Goal: Use online tool/utility: Utilize a website feature to perform a specific function

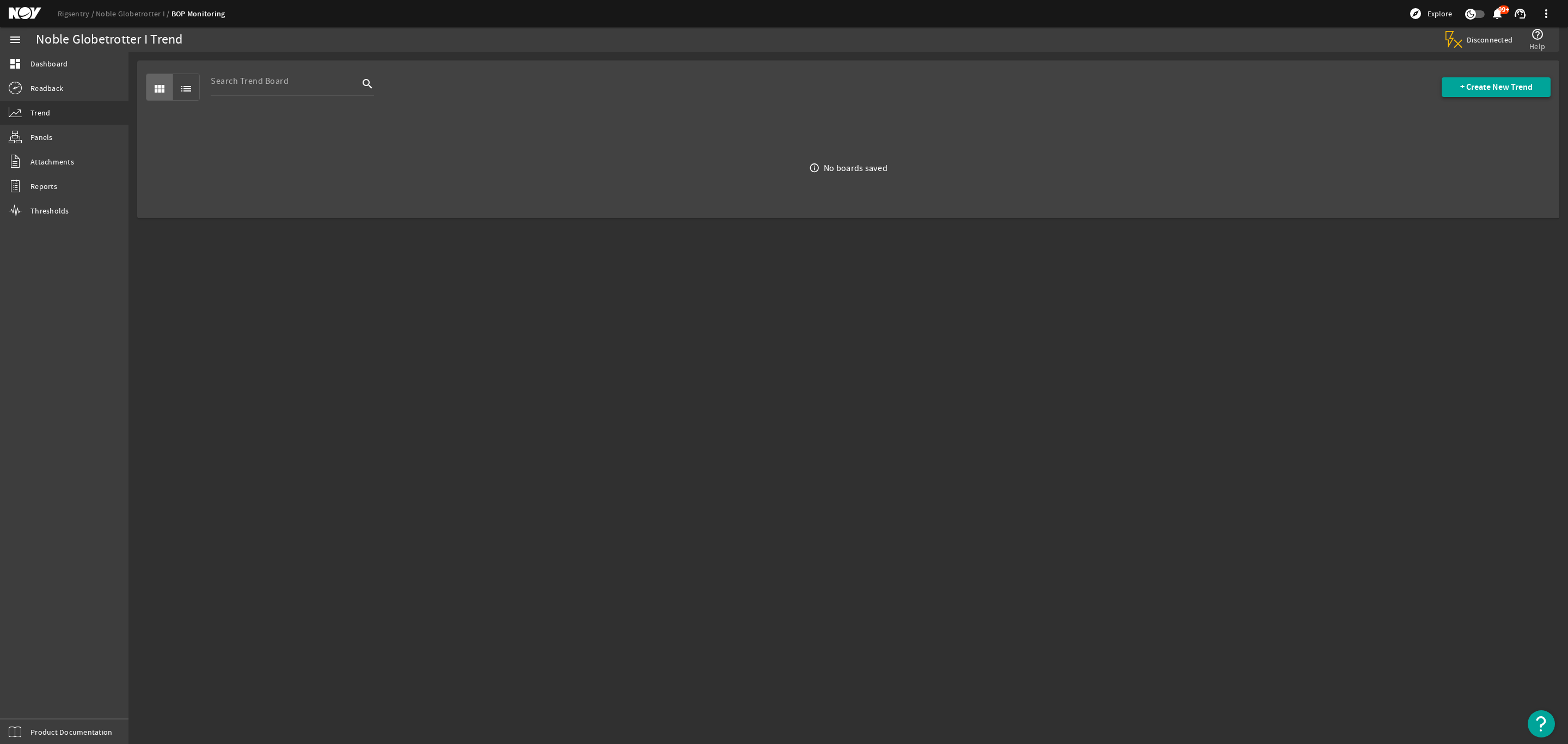
click at [1492, 87] on span "+ Create New Trend" at bounding box center [1496, 87] width 72 height 11
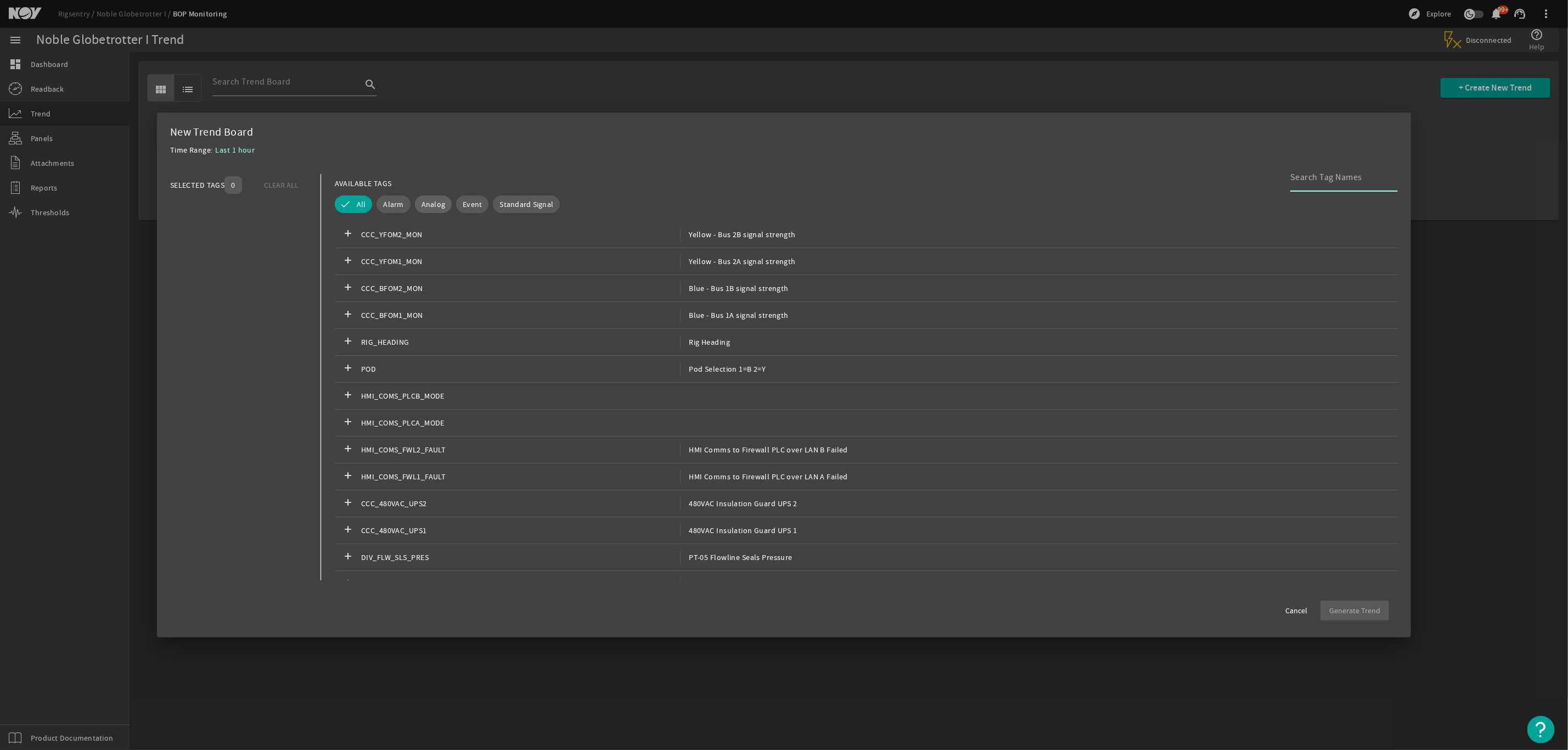
click at [435, 203] on span "Analog" at bounding box center [433, 204] width 24 height 11
click at [1344, 180] on input at bounding box center [1340, 177] width 99 height 13
click at [1288, 173] on mat-dialog-content "SELECTED TAGS 0 CLEAR ALL You can select up to 10 tags. AVAILABLE TAGS lower [P…" at bounding box center [784, 377] width 1255 height 428
click at [1292, 177] on input "lower [PERSON_NAME]" at bounding box center [1340, 177] width 99 height 13
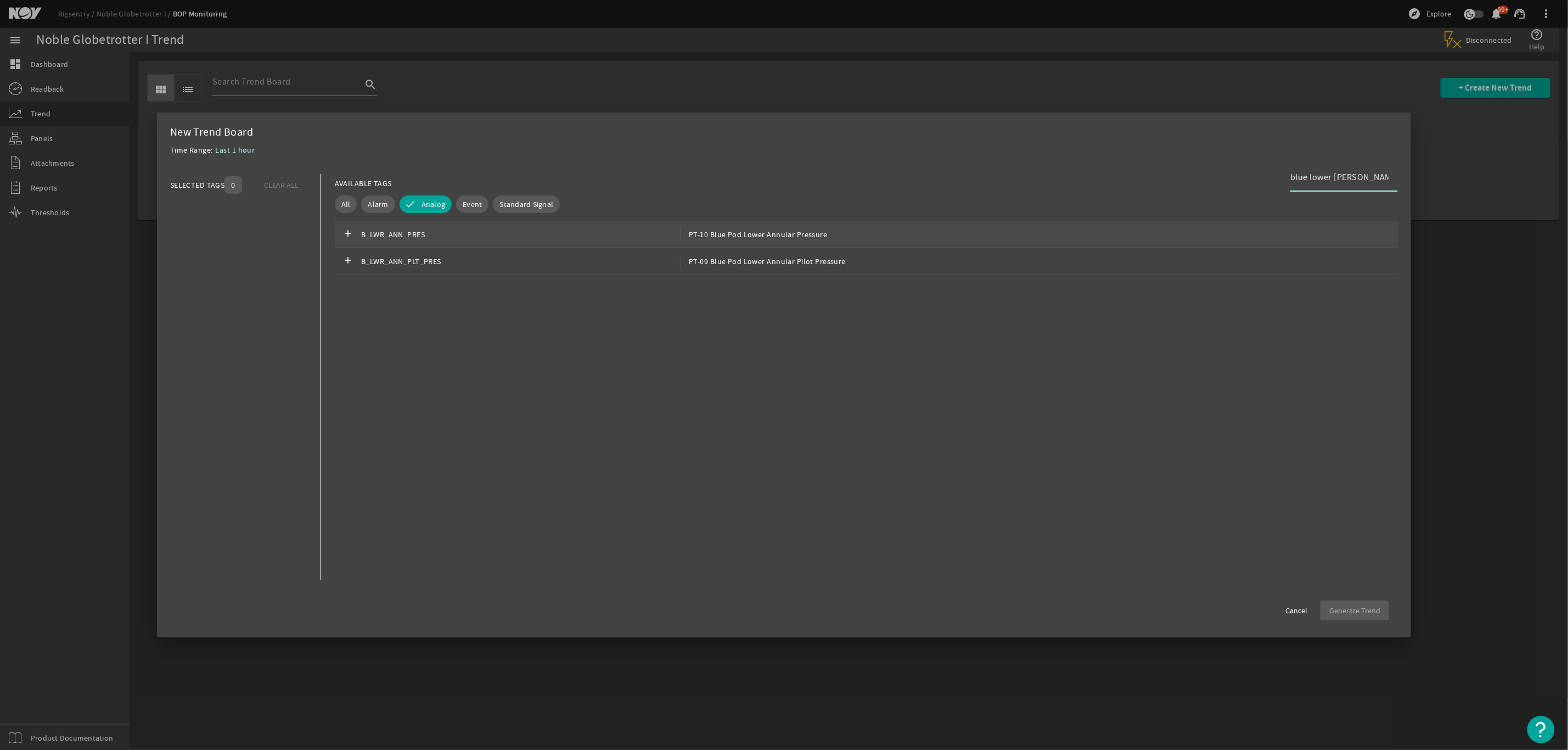
click at [863, 237] on div "add B_LWR_ANN_PRES PT-10 Blue Pod Lower Annular Pressure" at bounding box center [867, 234] width 1064 height 27
drag, startPoint x: 1358, startPoint y: 176, endPoint x: 1117, endPoint y: 169, distance: 241.1
click at [1117, 169] on mat-dialog-content "SELECTED TAGS 1 CLEAR ALL You can select up to 10 tags. Analog B_LWR_ANN_PRES c…" at bounding box center [784, 377] width 1255 height 428
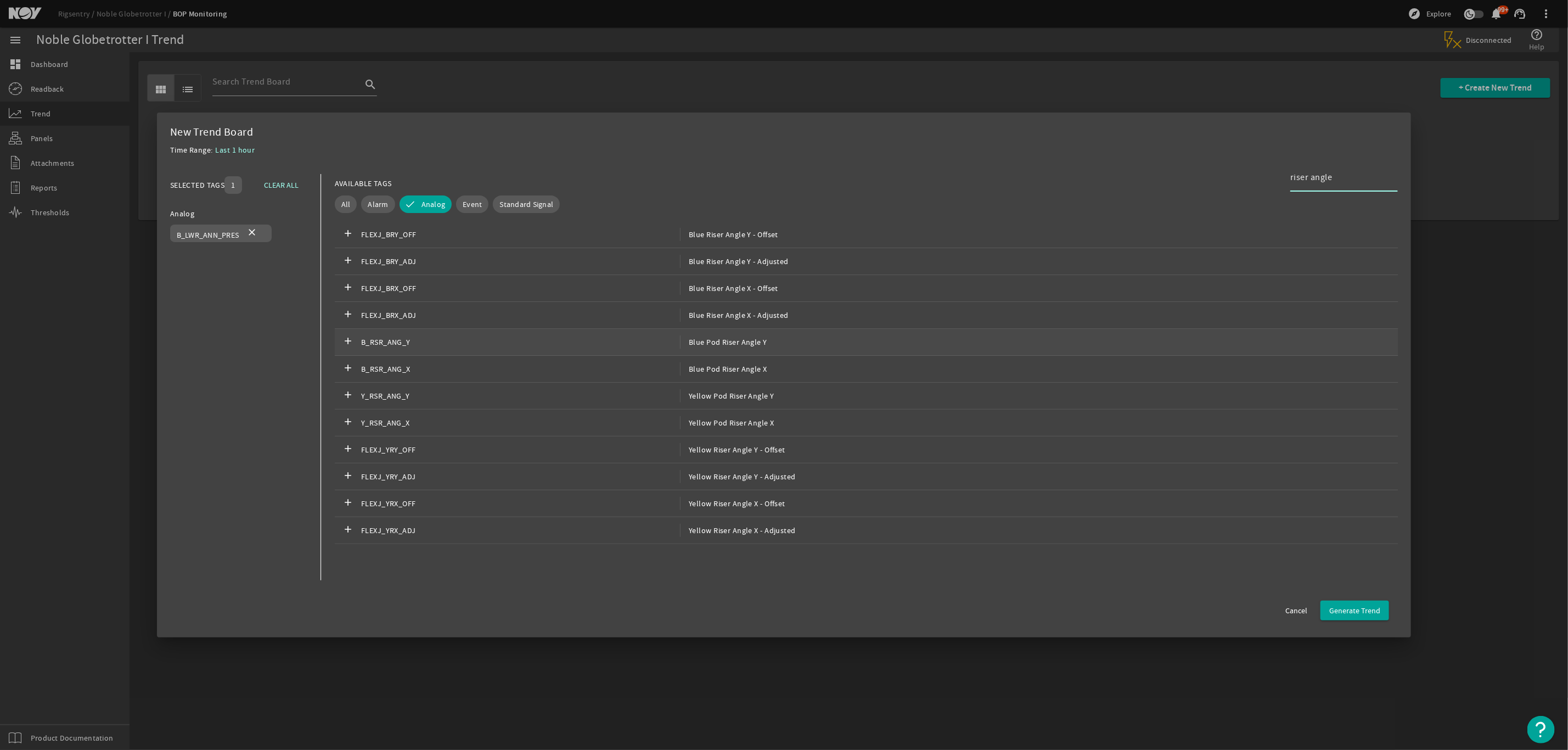
type input "riser angle"
click at [766, 341] on div "add B_RSR_ANG_Y Blue Pod Riser Angle Y" at bounding box center [867, 342] width 1064 height 27
click at [765, 369] on span "Blue Pod Riser Angle X" at bounding box center [724, 368] width 87 height 13
click at [1348, 178] on input "riser angle" at bounding box center [1340, 177] width 99 height 13
click at [1350, 178] on input "riser angle" at bounding box center [1340, 177] width 99 height 13
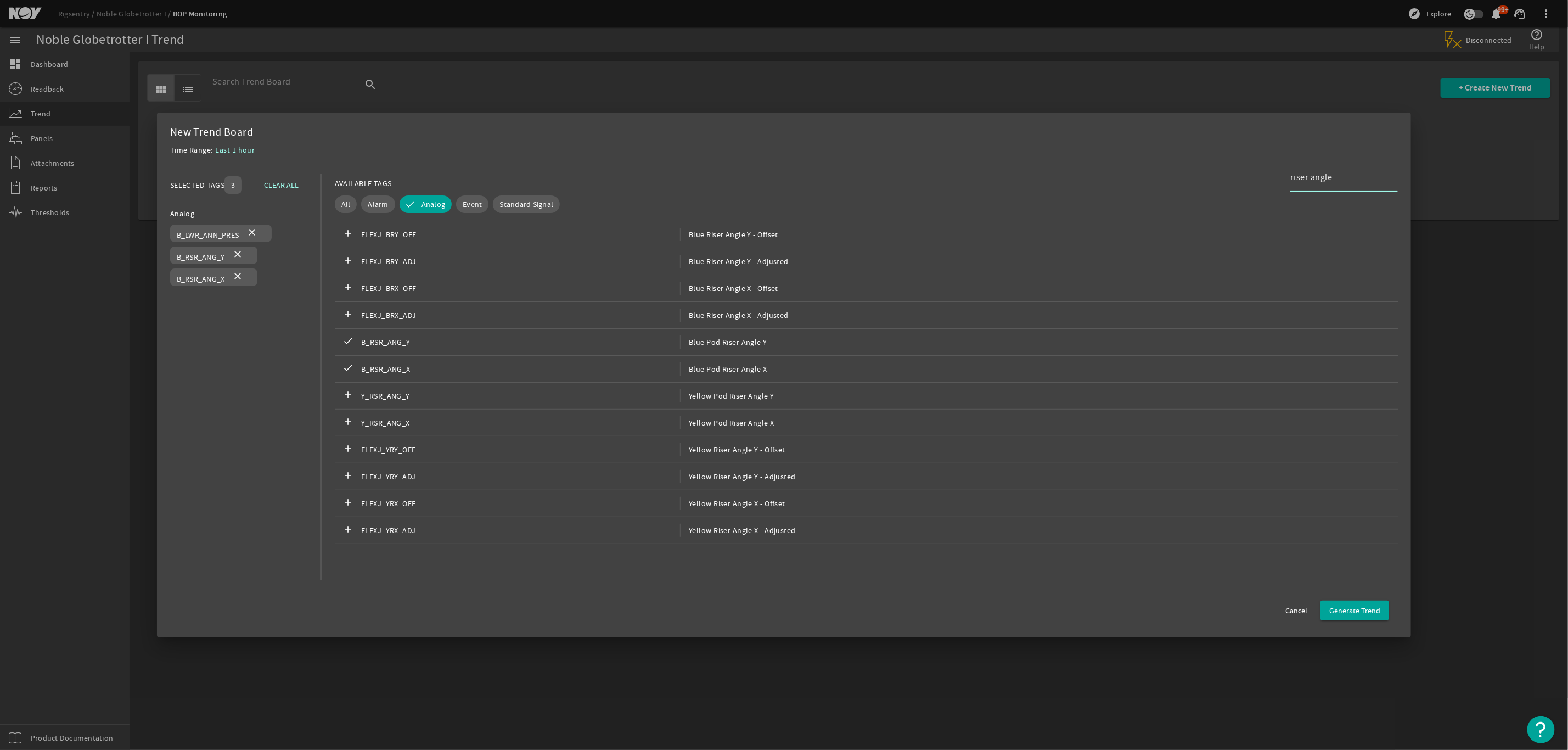
drag, startPoint x: 1323, startPoint y: 182, endPoint x: 1251, endPoint y: 186, distance: 72.1
click at [1251, 186] on div "AVAILABLE TAGS riser angle" at bounding box center [867, 184] width 1064 height 19
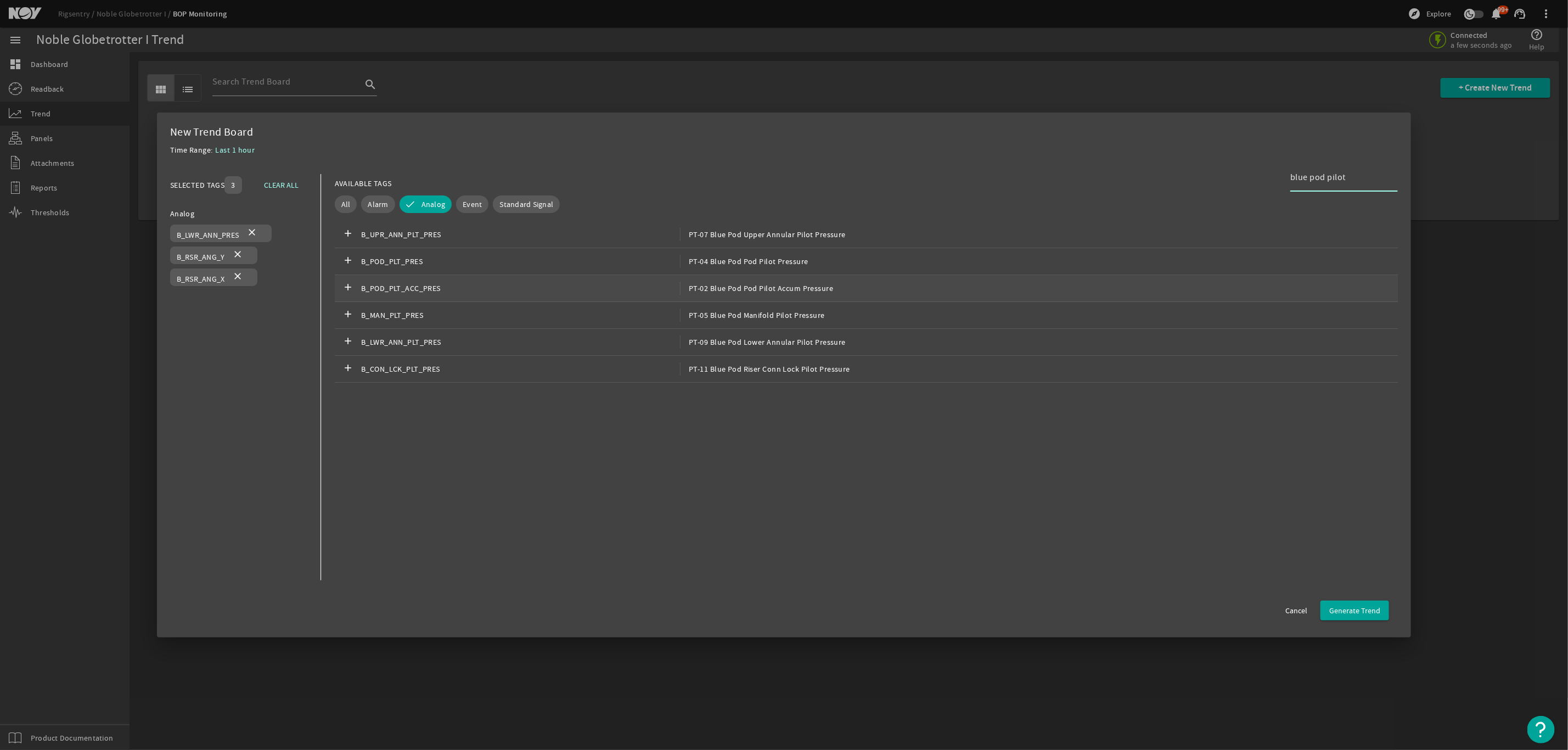
click at [808, 287] on span "PT-02 Blue Pod Pod Pilot Accum Pressure" at bounding box center [757, 288] width 153 height 13
click at [1359, 176] on input "blue pod pilot" at bounding box center [1340, 177] width 99 height 13
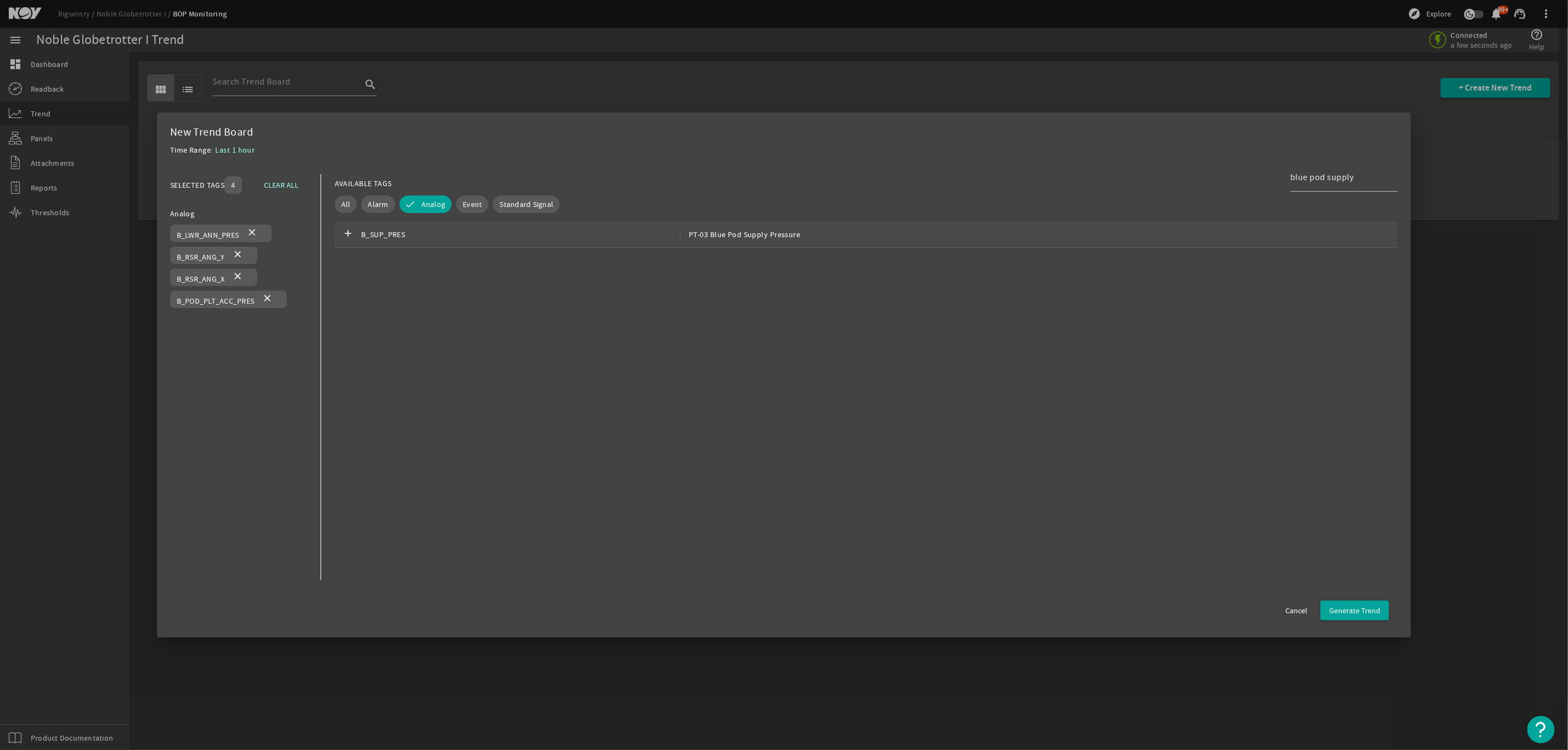
click at [728, 234] on span "PT-03 Blue Pod Supply Pressure" at bounding box center [740, 234] width 120 height 13
click at [1375, 173] on input "blue pod supply" at bounding box center [1340, 177] width 99 height 13
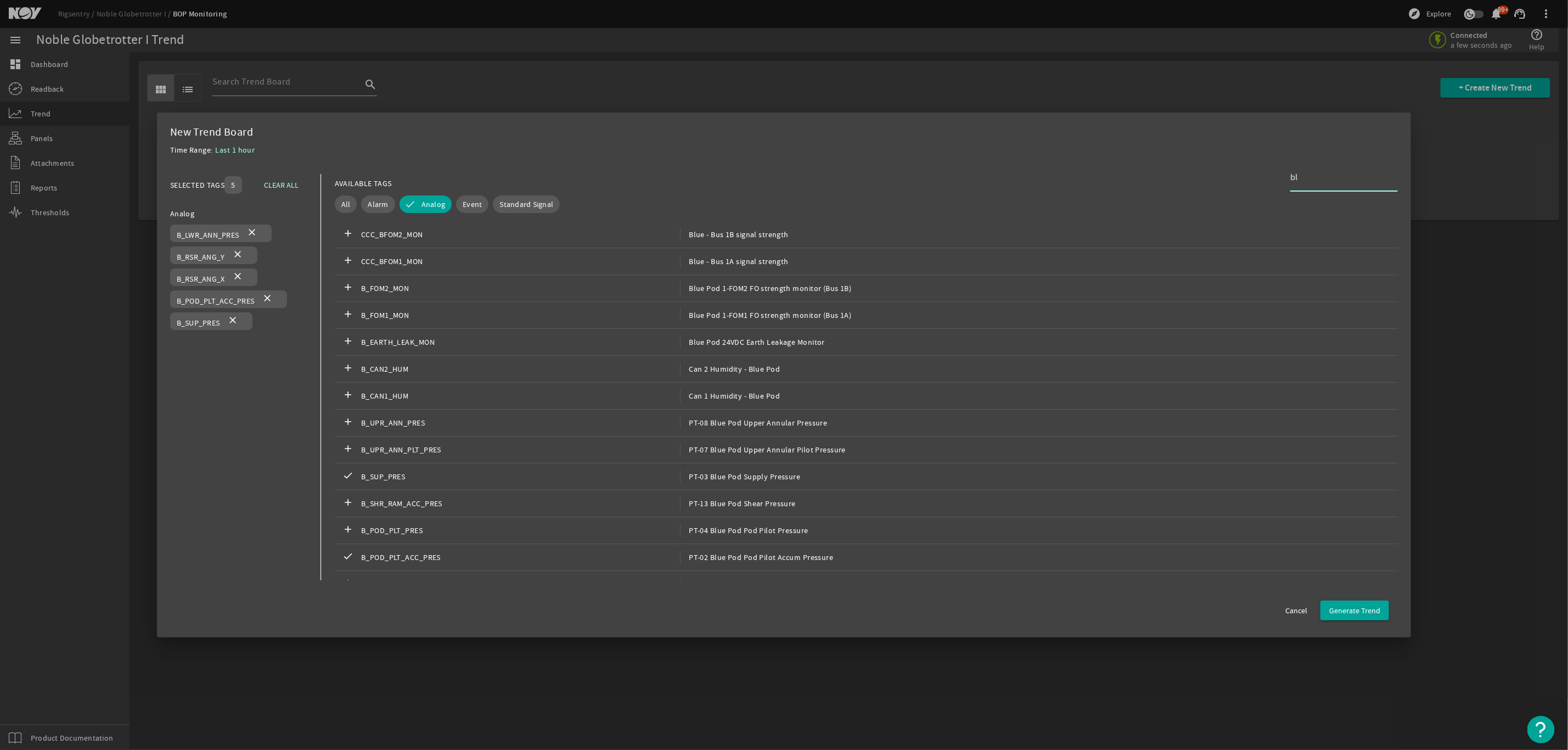
type input "b"
type input "r"
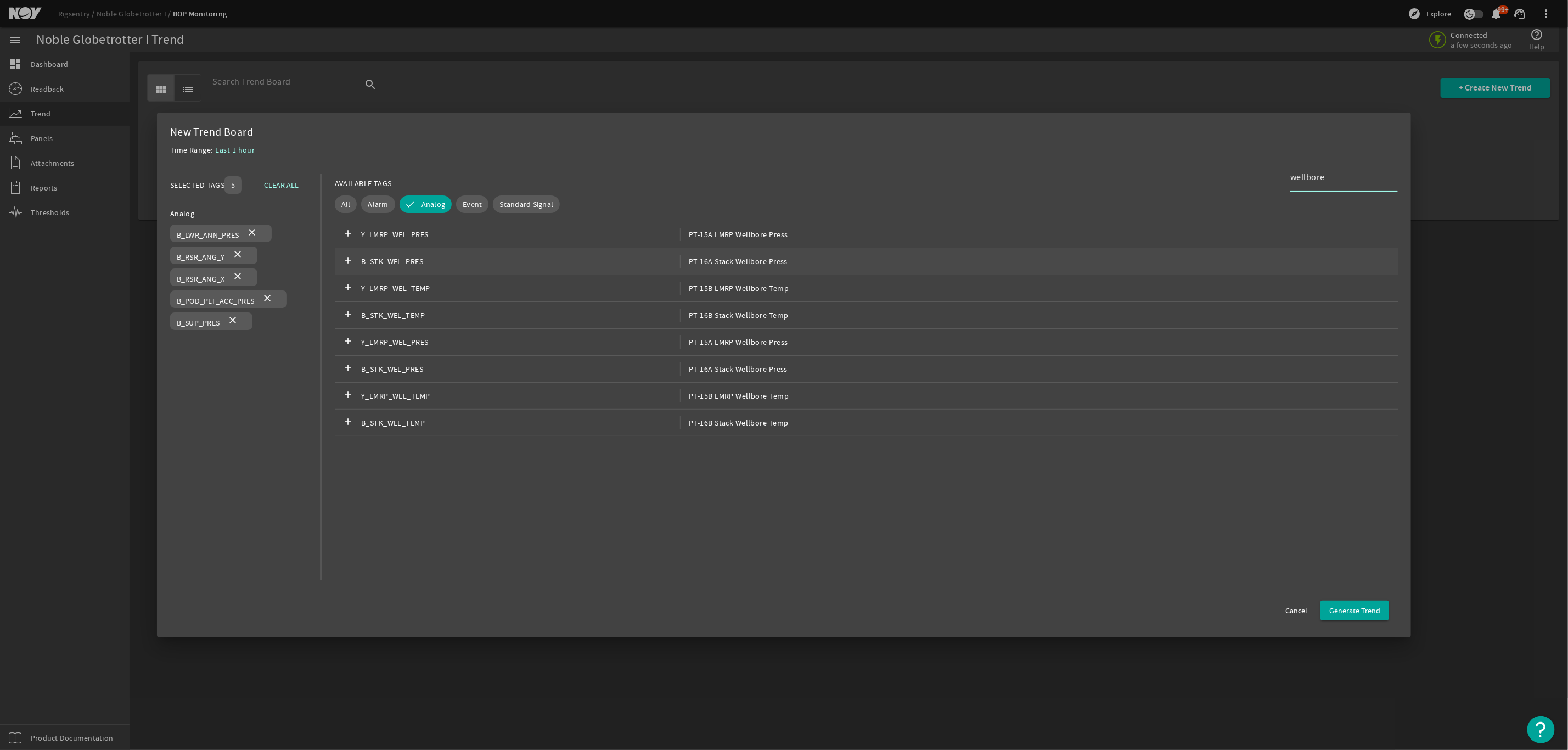
type input "wellbore"
click at [746, 262] on span "PT-16A Stack Wellbore Press" at bounding box center [733, 261] width 107 height 13
click at [789, 373] on div "add B_STK_WEL_PRES PT-16A Stack Wellbore Press" at bounding box center [867, 369] width 1064 height 27
click at [778, 316] on span "PT-16B Stack Wellbore Temp" at bounding box center [734, 315] width 108 height 13
click at [784, 429] on span "PT-16B Stack Wellbore Temp" at bounding box center [734, 422] width 108 height 13
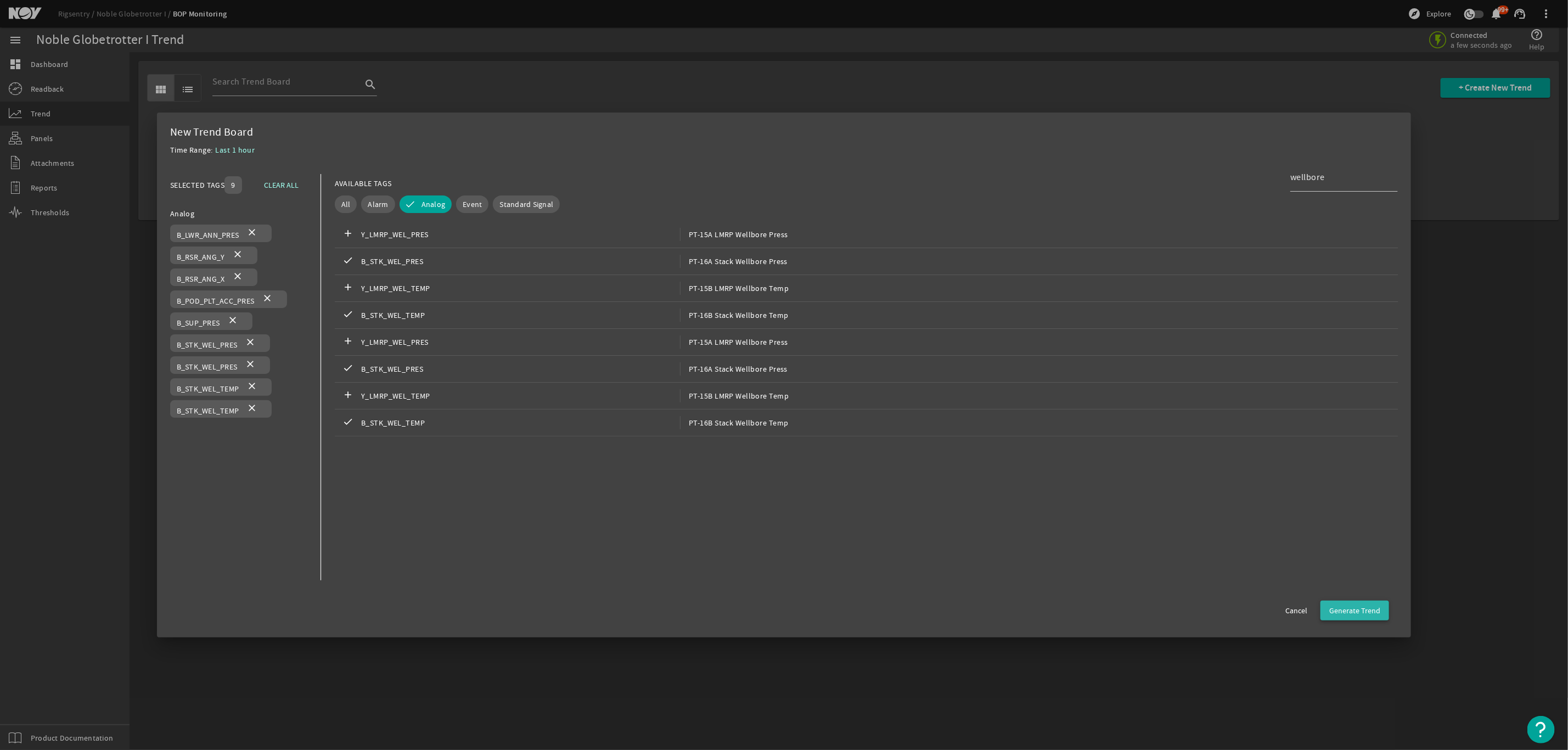
click at [1370, 611] on span "Generate Trend" at bounding box center [1354, 611] width 51 height 11
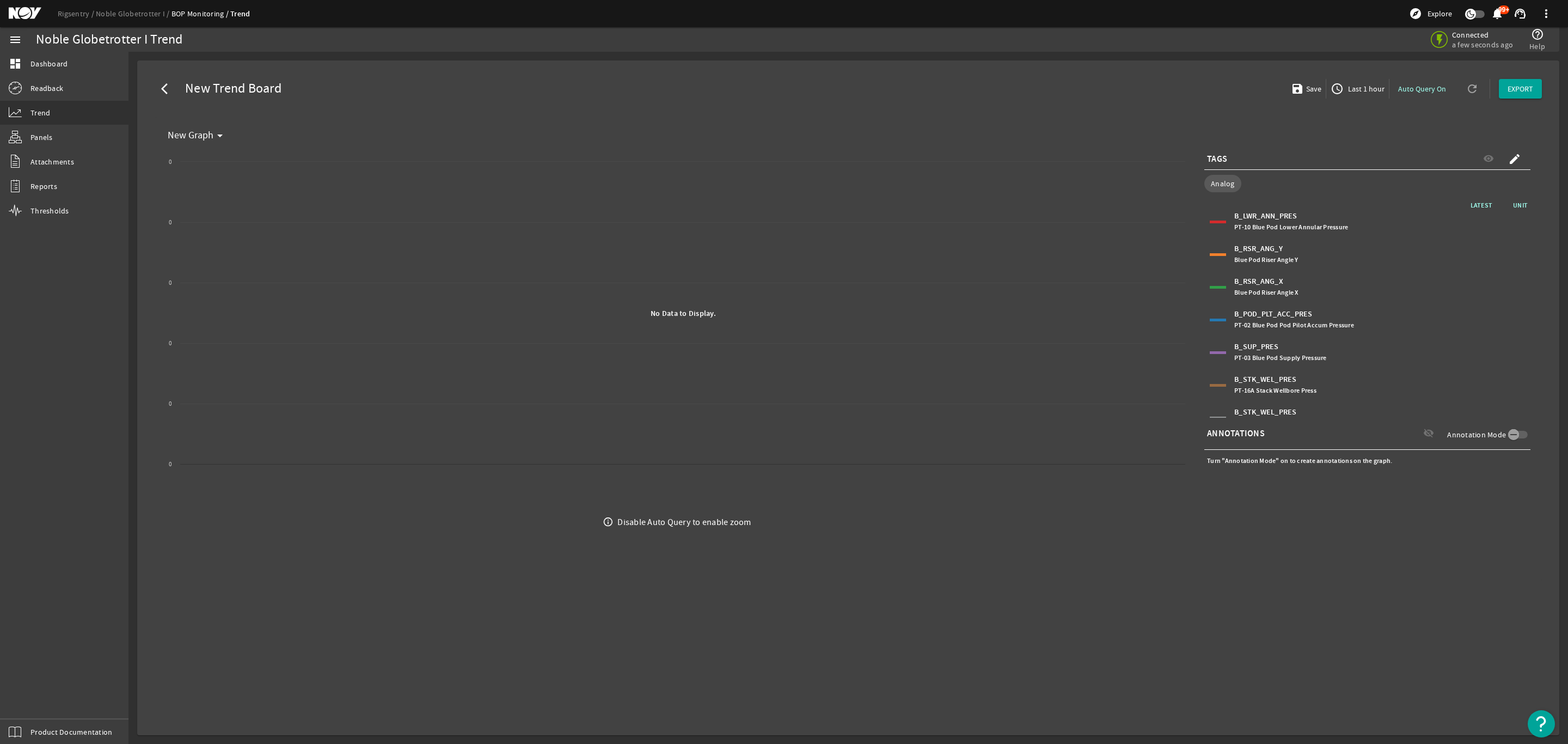
select select "10M"
click at [1354, 85] on span "Last 1 hour" at bounding box center [1365, 89] width 39 height 11
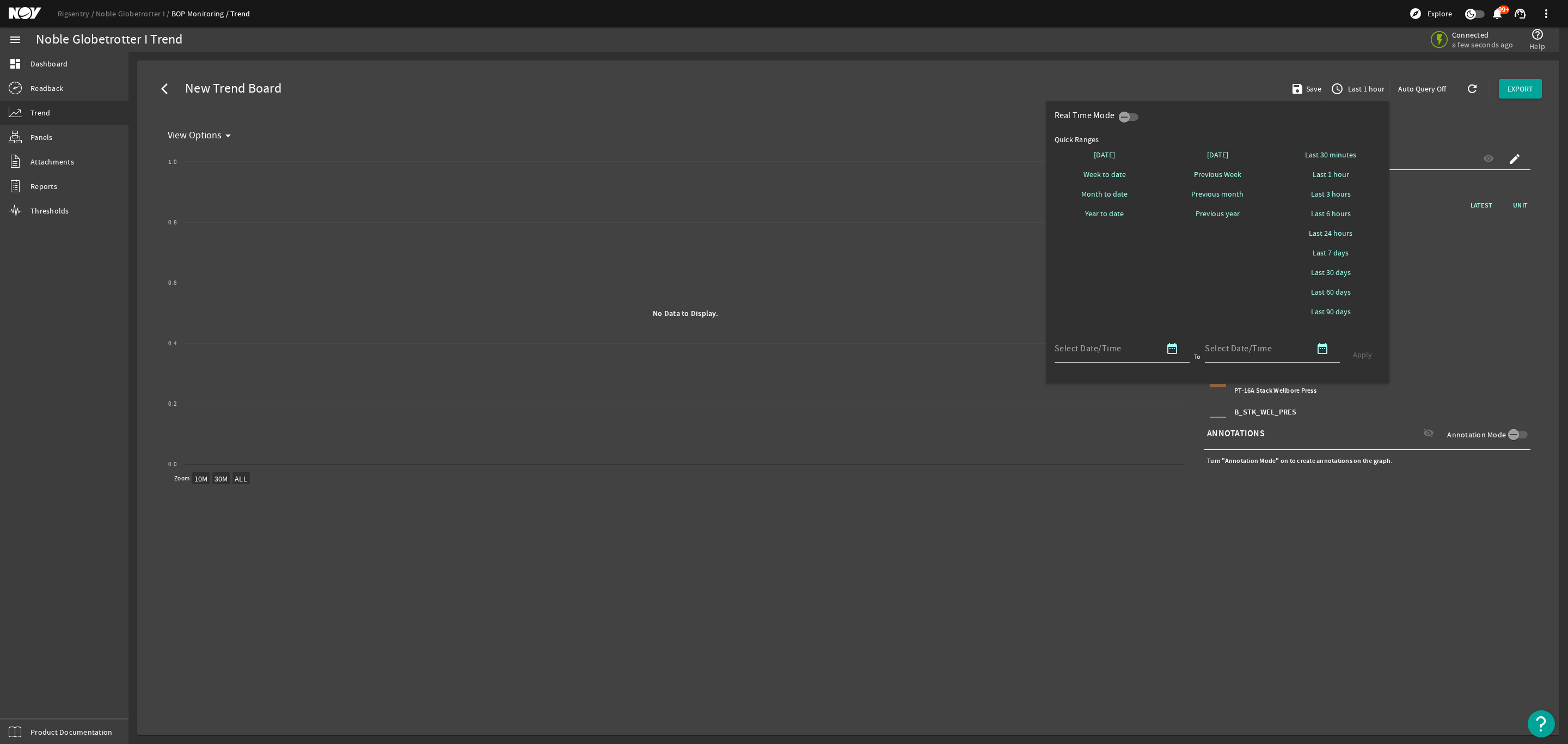
click at [1332, 250] on span "Last 7 days" at bounding box center [1331, 253] width 36 height 11
select select "10M"
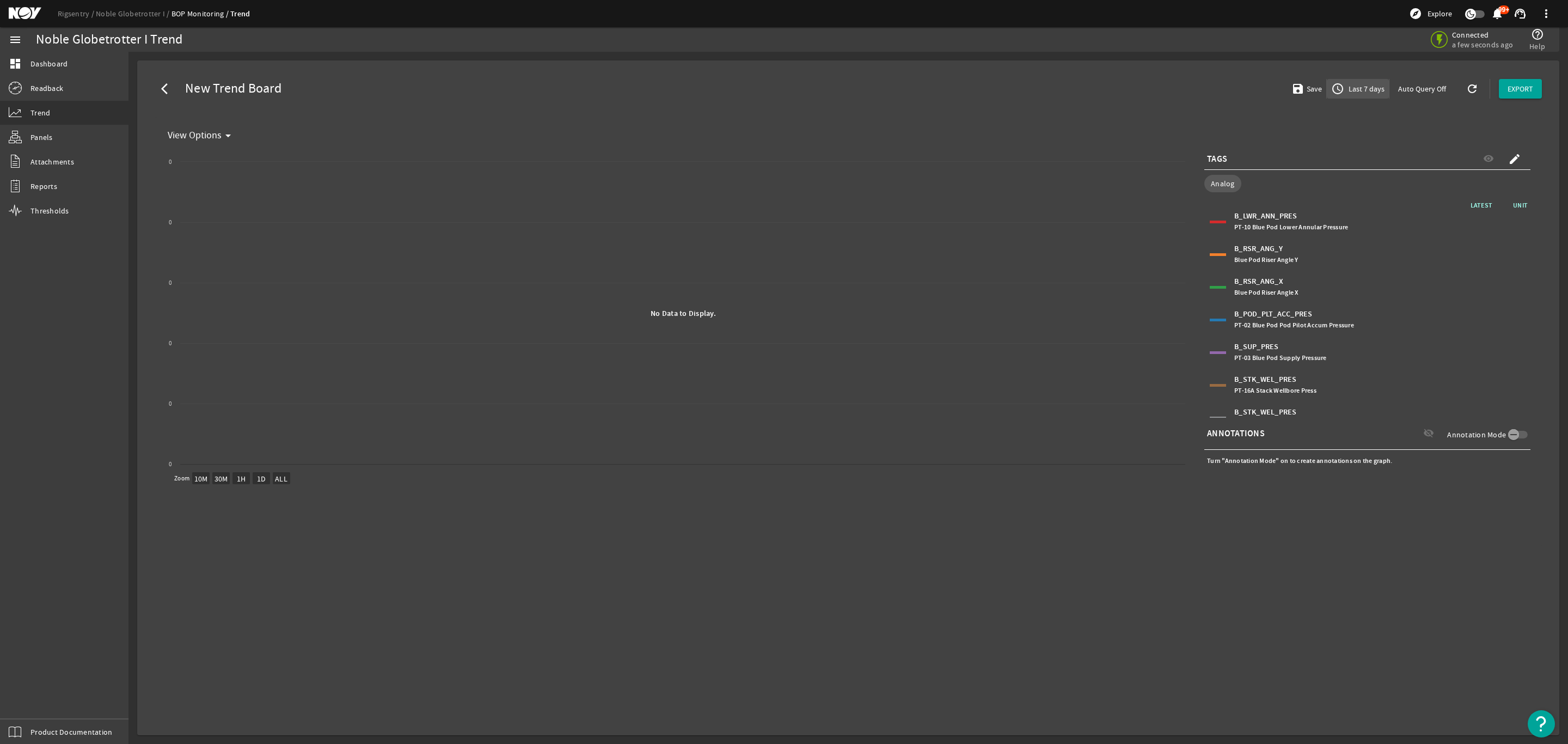
click at [1362, 85] on span "Last 7 days" at bounding box center [1365, 89] width 38 height 11
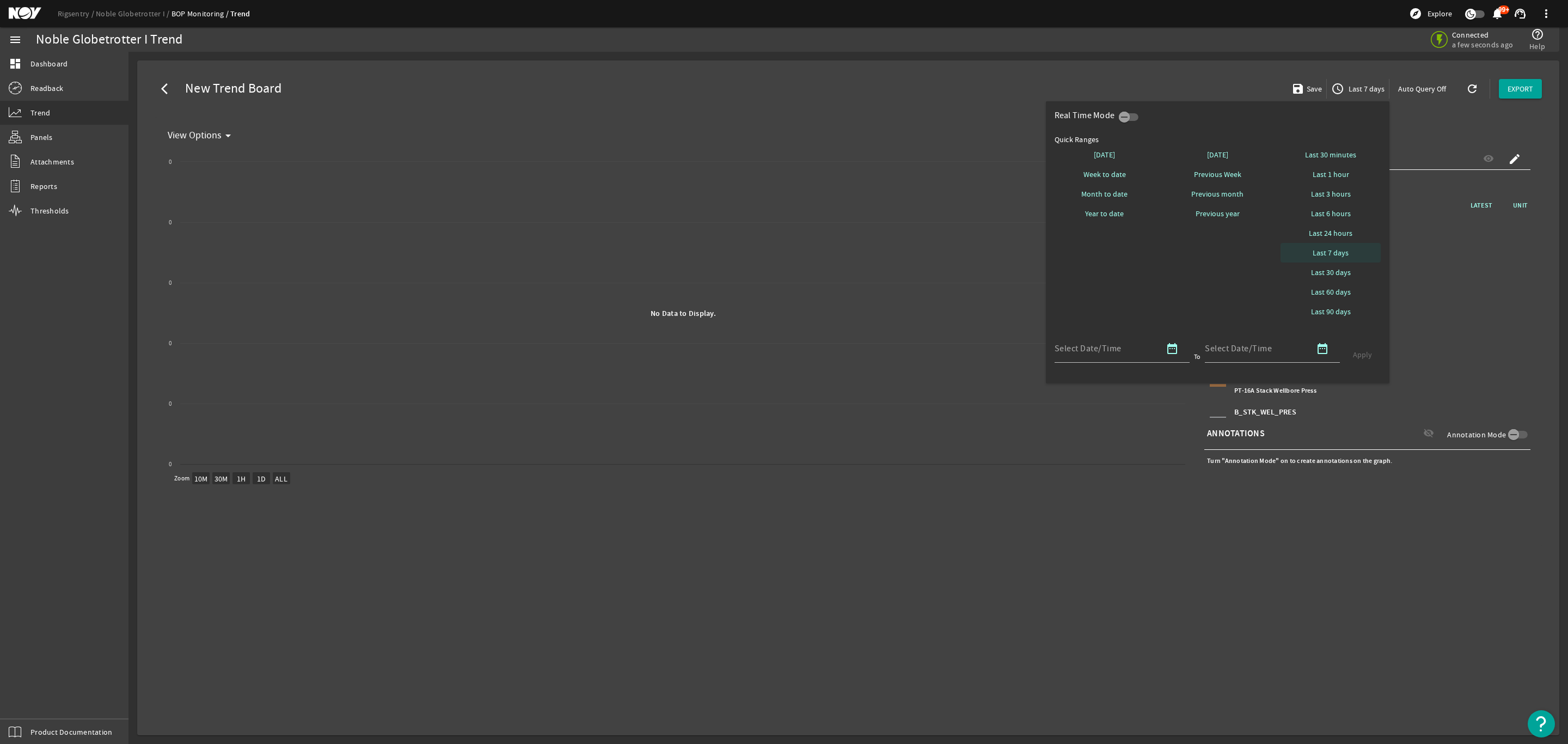
click at [1327, 248] on button "Last 7 days" at bounding box center [1331, 253] width 100 height 19
select select "10M"
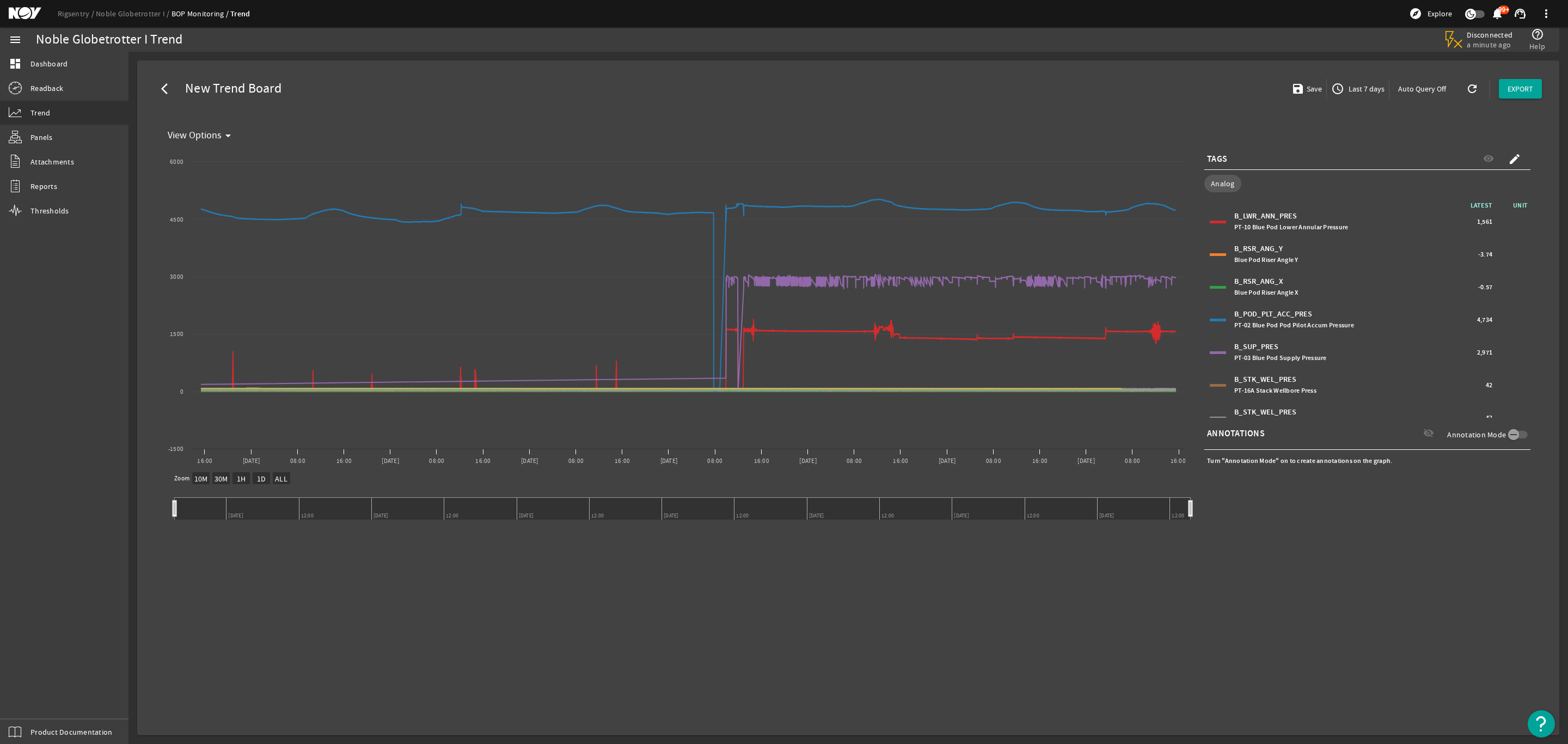
click at [1217, 220] on div at bounding box center [1217, 222] width 16 height 2
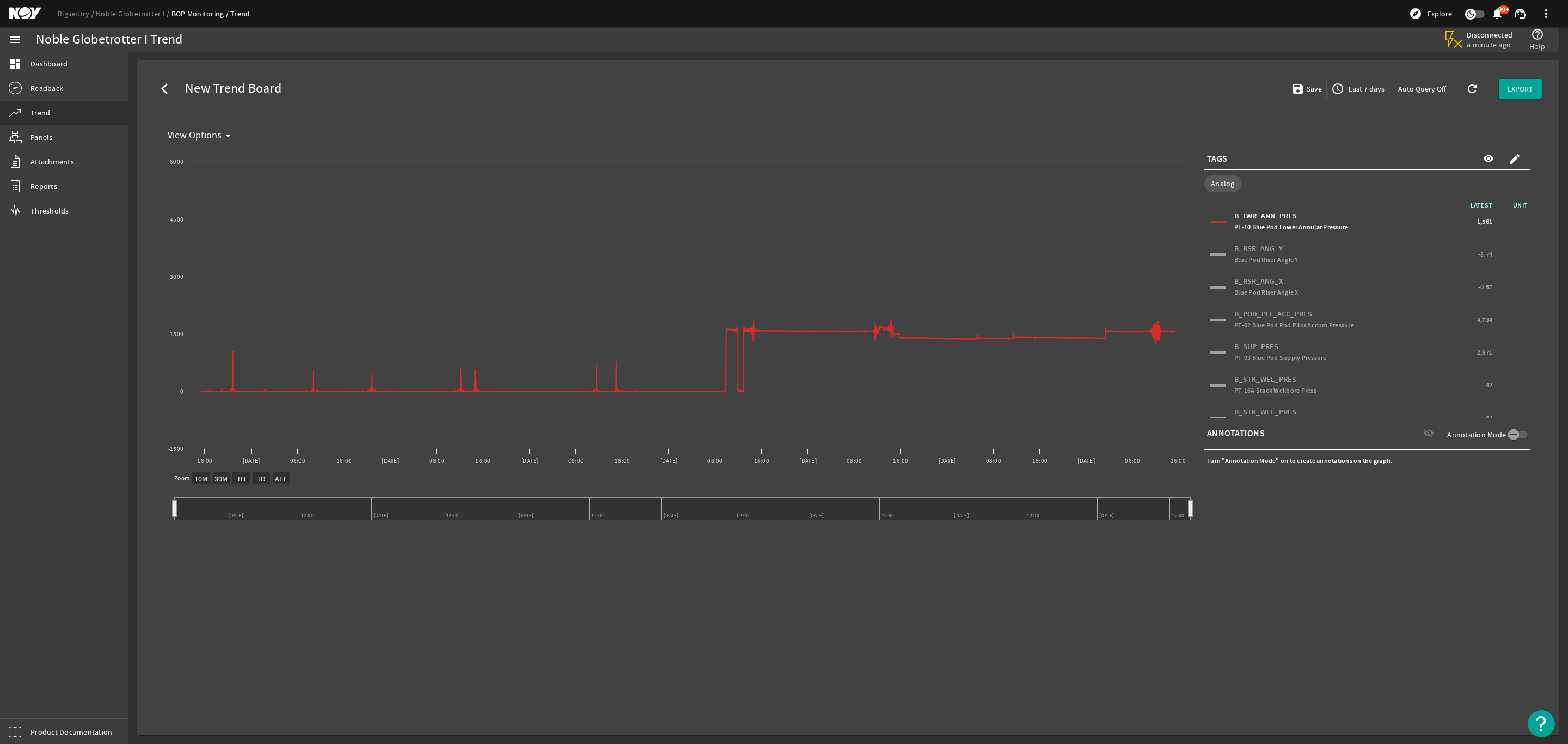
click at [1217, 220] on div at bounding box center [1217, 222] width 16 height 2
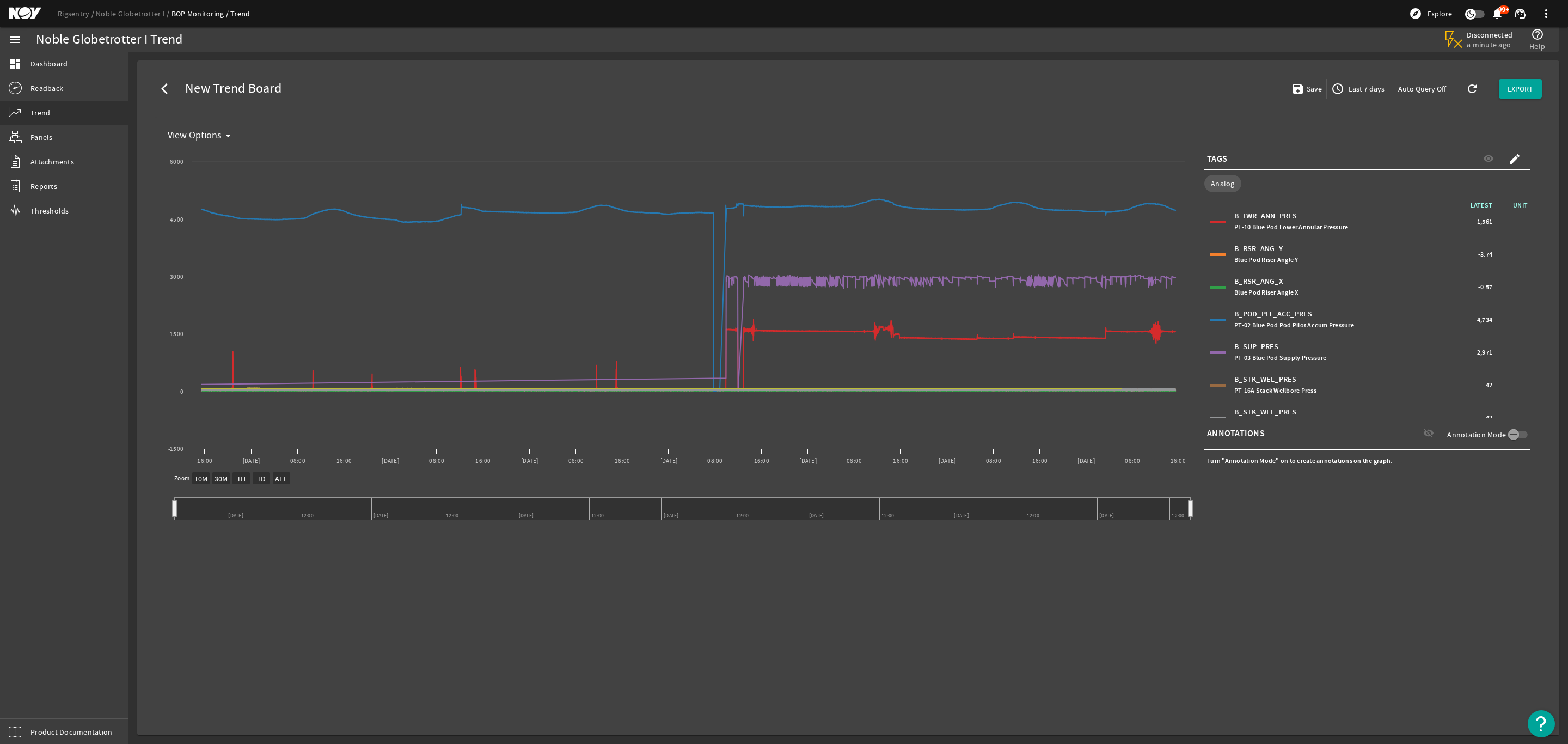
click at [1216, 251] on div "B_RSR_ANG_Y Blue Pod Riser Angle Y -3.74" at bounding box center [1367, 254] width 321 height 27
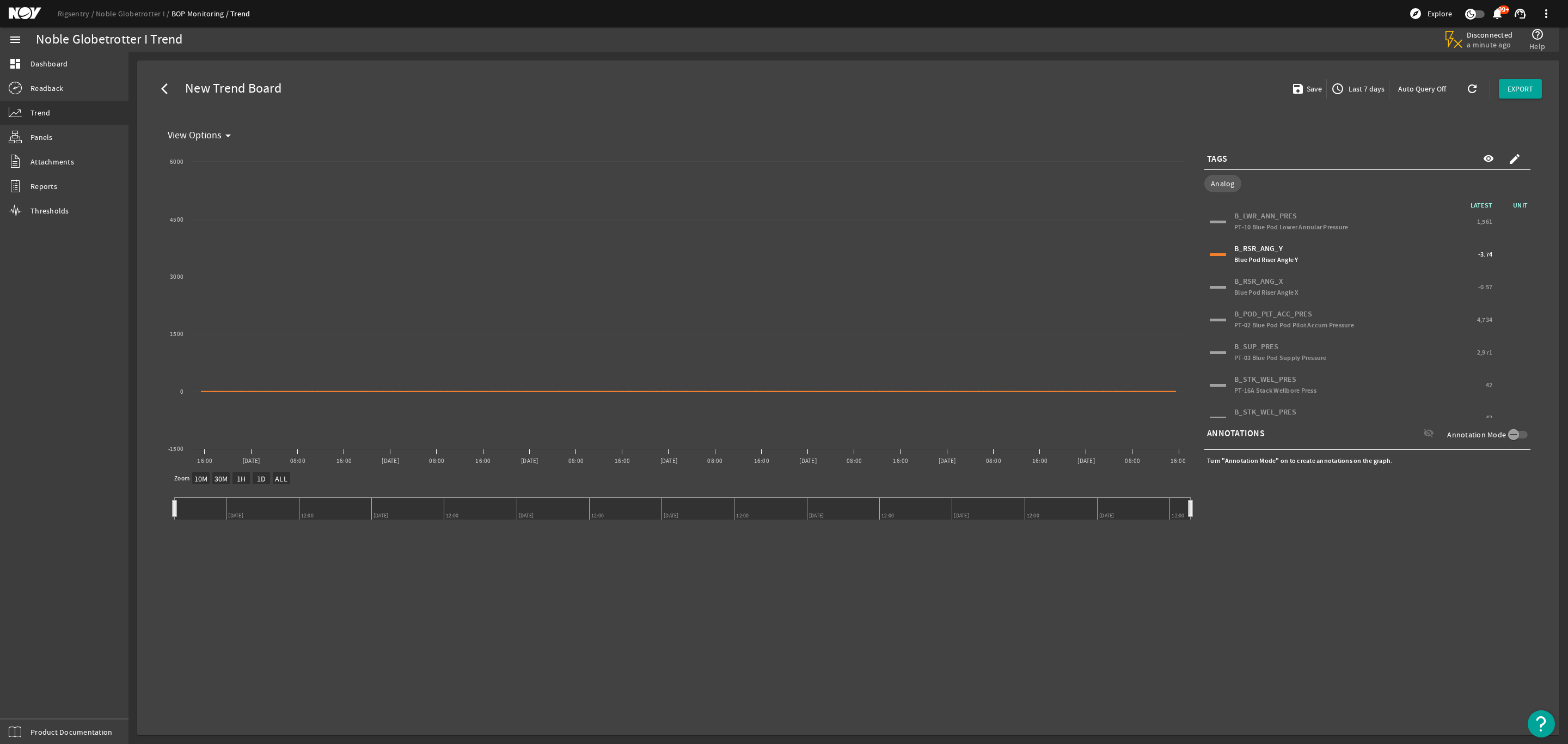
click at [1219, 279] on div "B_RSR_ANG_X Blue Pod Riser Angle X -0.57" at bounding box center [1367, 287] width 321 height 27
click at [1220, 316] on div "B_POD_PLT_ACC_PRES PT-02 Blue Pod Pod Pilot Accum Pressure 4,734" at bounding box center [1367, 320] width 321 height 27
click at [1219, 359] on div "B_SUP_PRES PT-03 Blue Pod Supply Pressure 2,971" at bounding box center [1367, 352] width 321 height 27
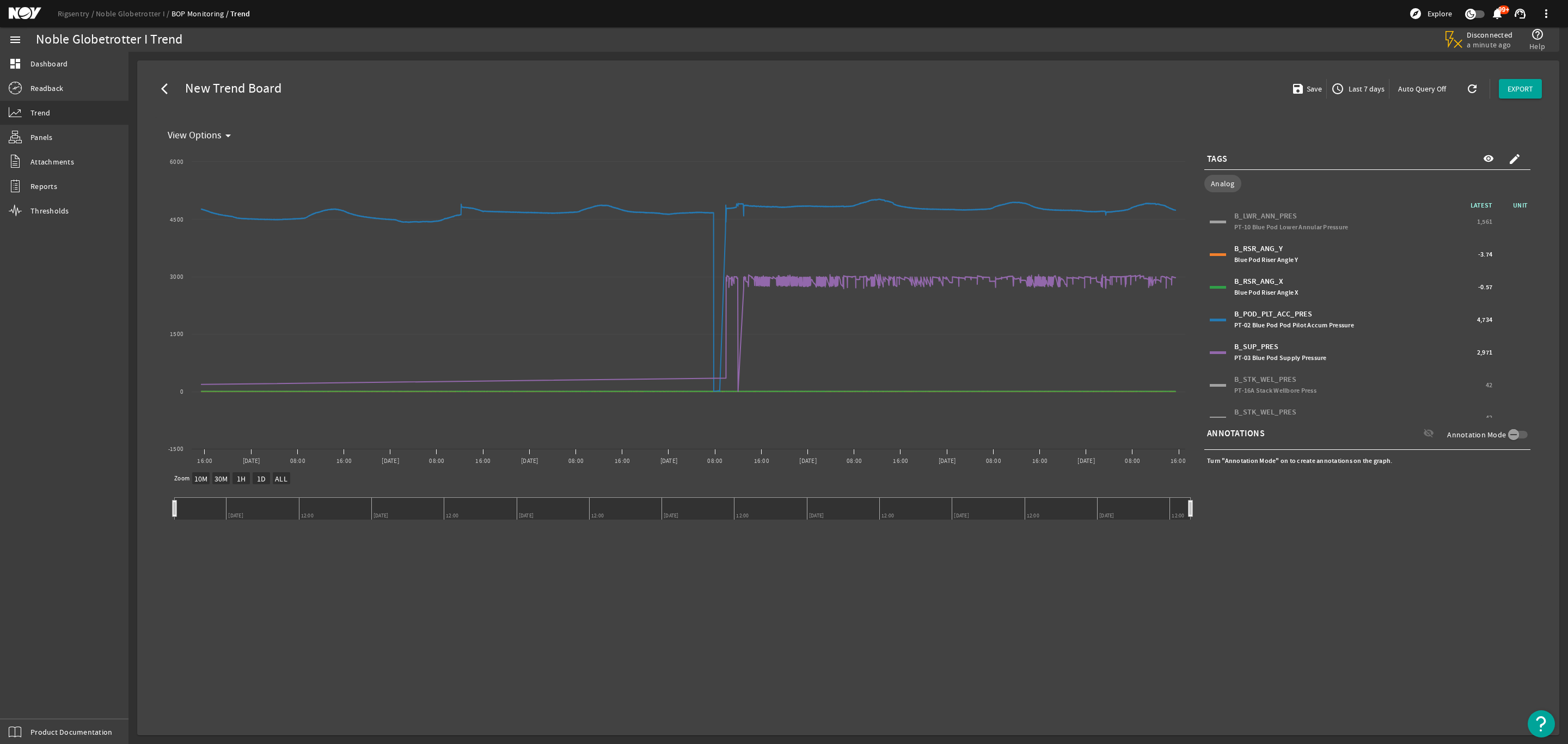
click at [1223, 384] on div at bounding box center [1217, 385] width 16 height 2
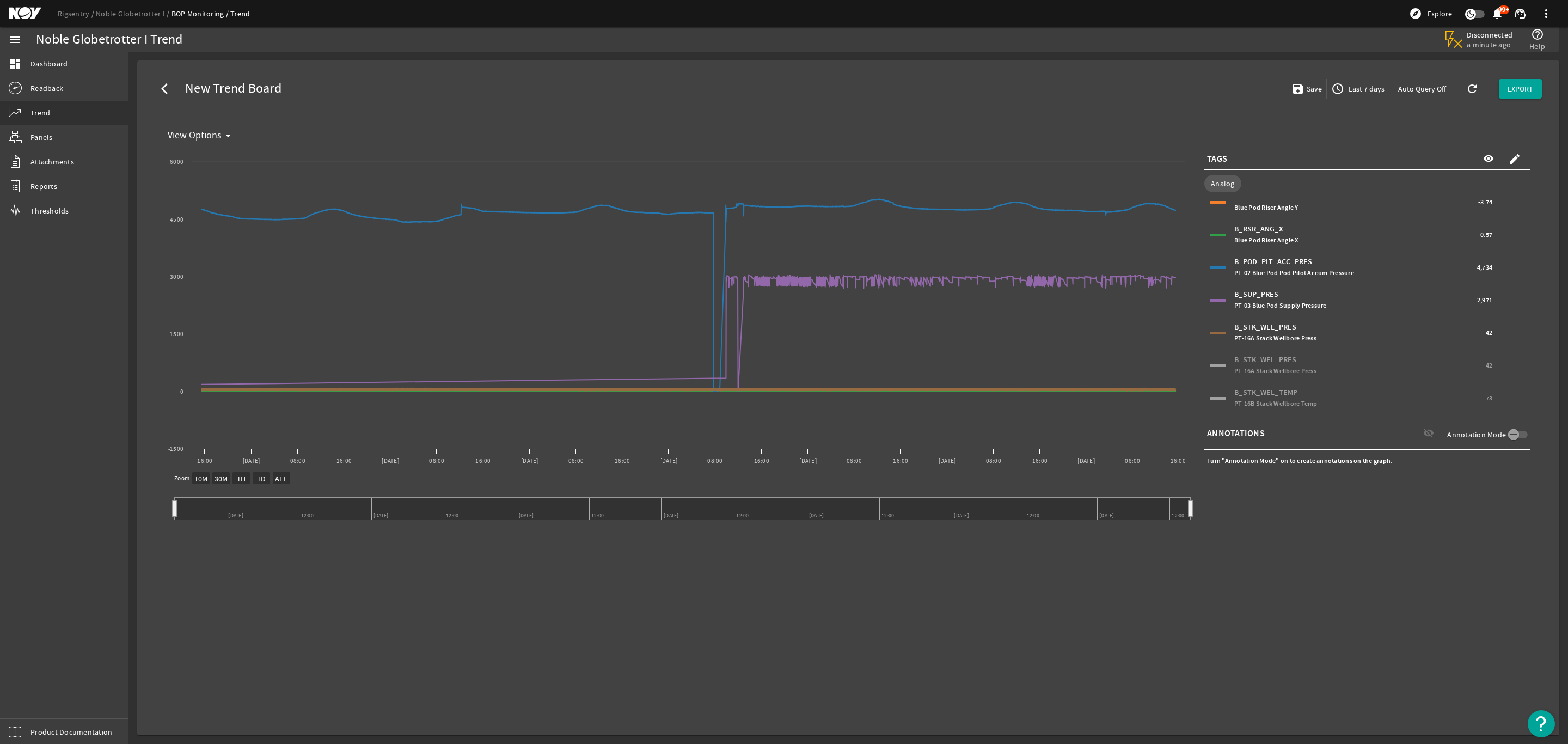
scroll to position [80, 0]
drag, startPoint x: 1211, startPoint y: 333, endPoint x: 1230, endPoint y: 340, distance: 20.2
click at [1210, 333] on div "B_STK_WEL_PRES PT-16A Stack Wellbore Press 42" at bounding box center [1367, 337] width 321 height 27
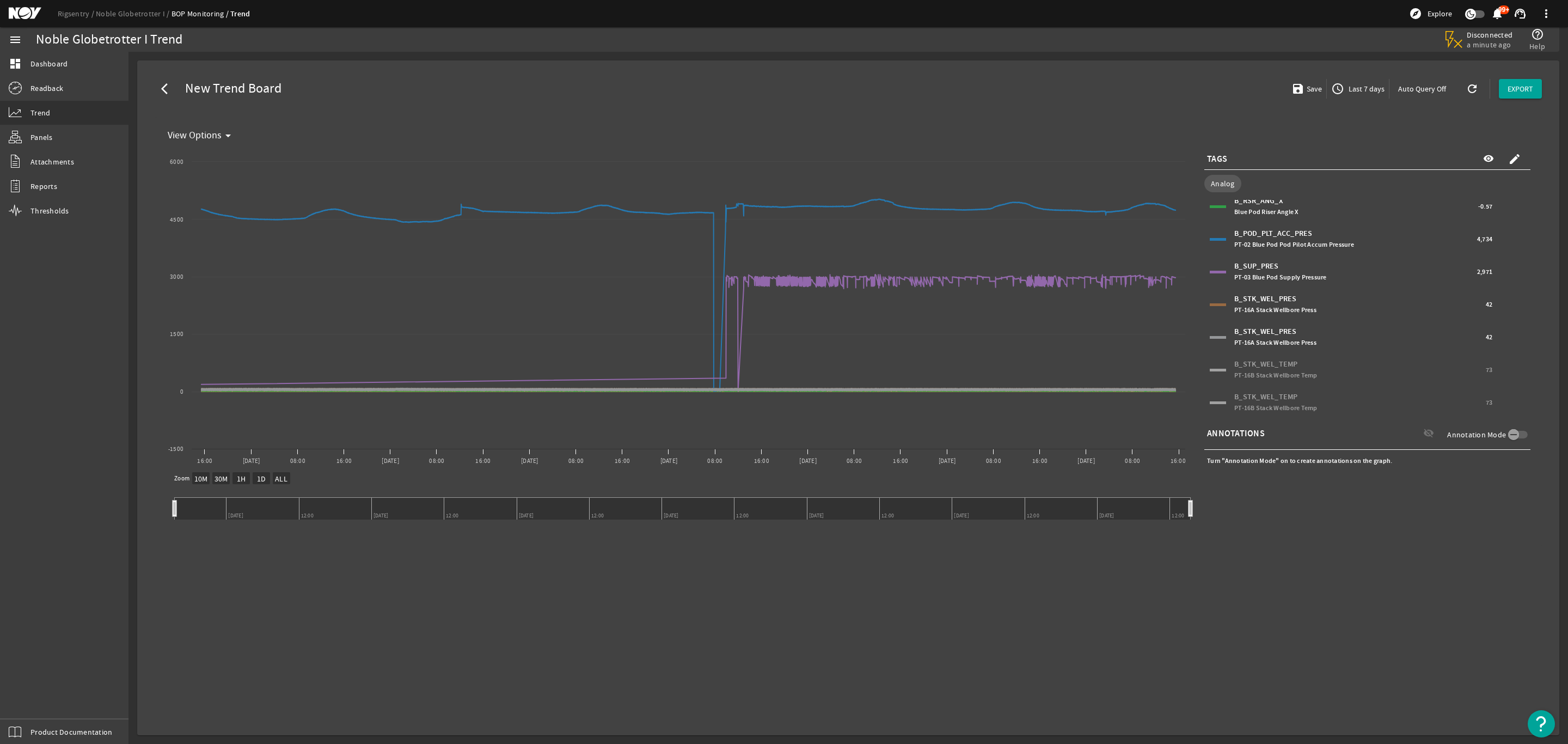
click at [1220, 369] on div at bounding box center [1217, 370] width 16 height 2
select select "10M"
